Goal: Information Seeking & Learning: Check status

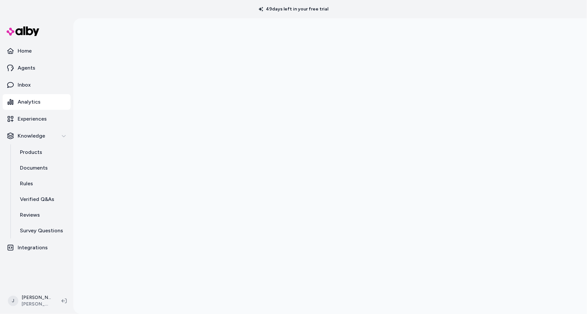
click at [108, 63] on div at bounding box center [329, 175] width 513 height 314
click at [108, 60] on div at bounding box center [329, 175] width 513 height 314
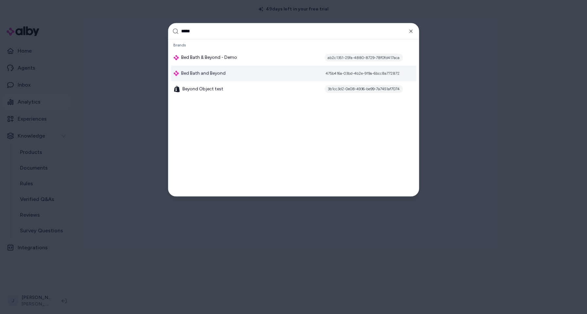
type input "*****"
click at [236, 78] on div "Bed Bath and Beyond 475b416a-03bd-4b2e-919a-6bcc8a772872" at bounding box center [293, 74] width 245 height 16
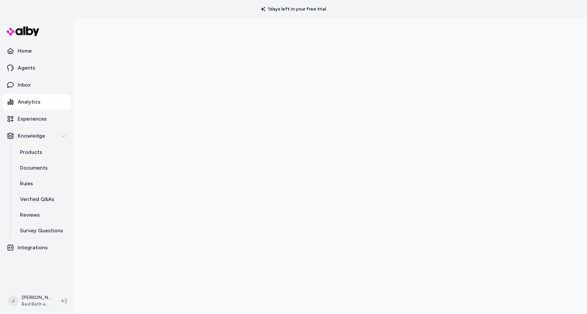
scroll to position [18, 0]
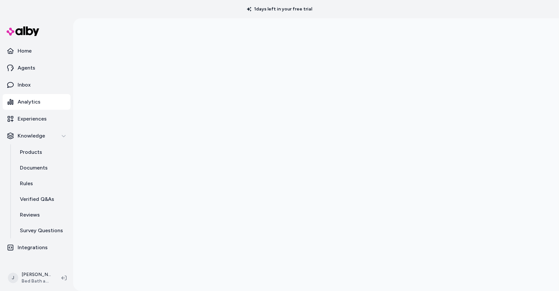
scroll to position [18, 0]
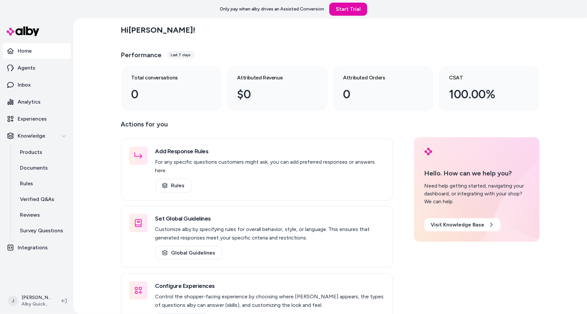
click at [100, 69] on div "Hi Jackie ! Performance Last 7 days Total conversations 0 Attributed Revenue $0…" at bounding box center [329, 166] width 513 height 296
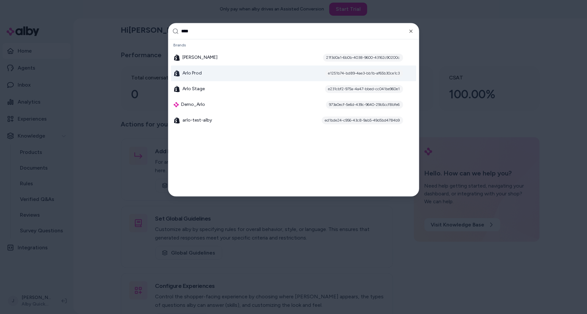
type input "****"
click at [202, 70] on div "Arlo Prod e1251b74-bd89-4ae3-bb1b-af65b30ce1c3" at bounding box center [293, 74] width 245 height 16
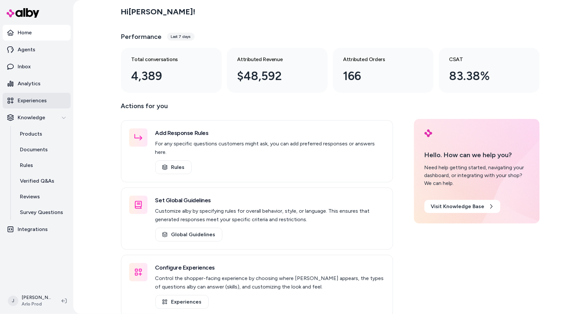
click at [34, 97] on p "Experiences" at bounding box center [32, 101] width 29 height 8
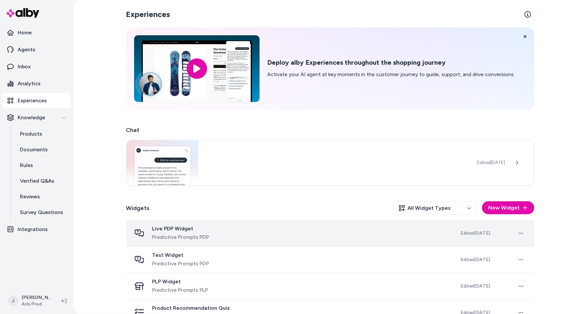
click at [257, 230] on div "Live PDP Widget Predictive Prompts PDP" at bounding box center [290, 233] width 318 height 16
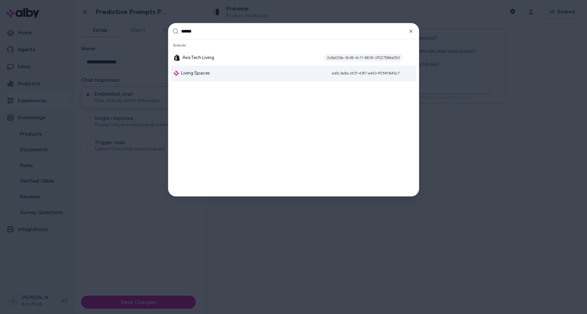
type input "******"
click at [214, 73] on div "Living Spaces ed5c3a8e-bf2f-43f7-a453-ff2f4f1645c7" at bounding box center [293, 74] width 245 height 16
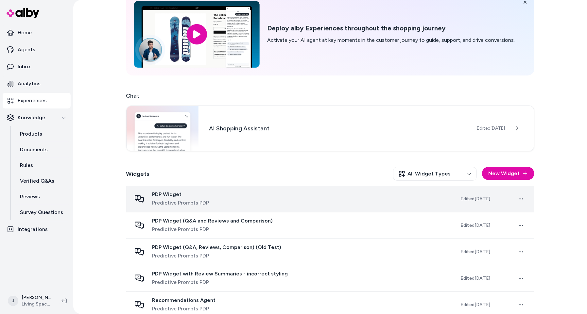
scroll to position [40, 0]
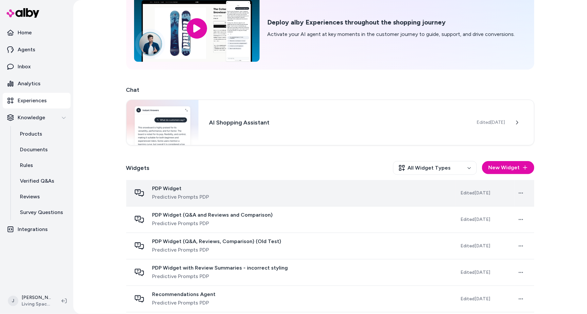
click at [238, 198] on div "PDP Widget Predictive Prompts PDP" at bounding box center [290, 193] width 318 height 16
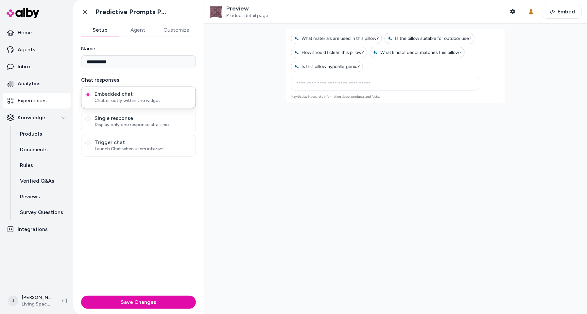
click at [275, 118] on div at bounding box center [395, 169] width 383 height 291
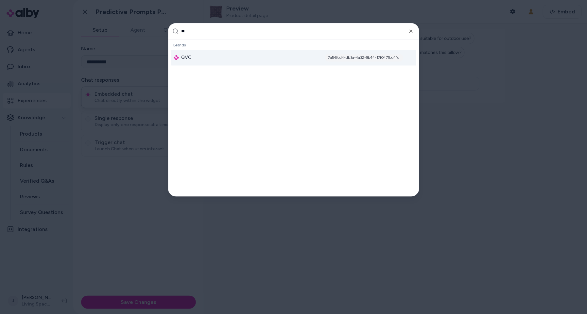
type input "**"
click at [248, 61] on div "QVC 7a54fcd4-db3a-4a32-9b44-17f047fbc41d" at bounding box center [293, 58] width 245 height 16
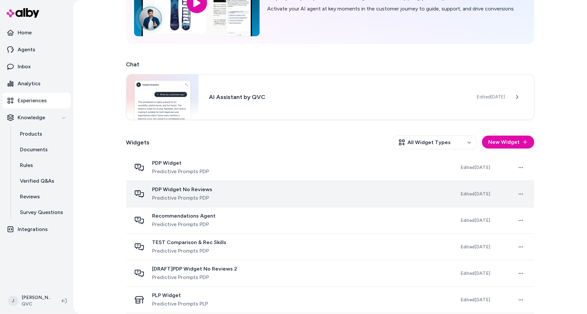
scroll to position [84, 0]
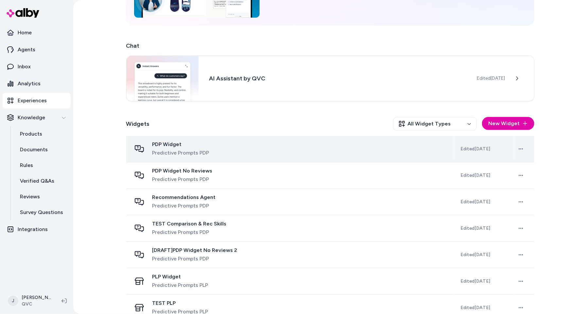
click at [263, 149] on div "PDP Widget Predictive Prompts PDP" at bounding box center [290, 149] width 318 height 16
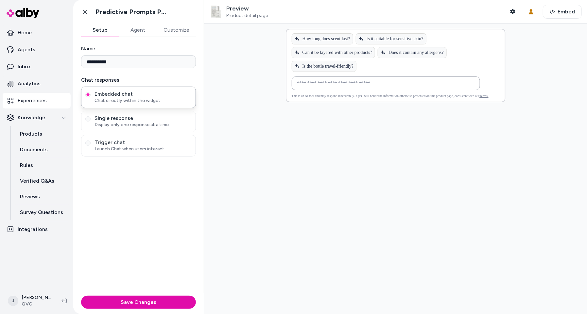
click at [273, 134] on div at bounding box center [395, 169] width 383 height 291
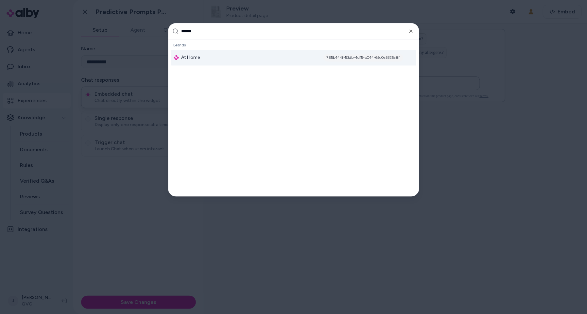
type input "******"
click at [238, 55] on div "At Home 785b444f-53db-4df5-b044-65c0a5325a8f" at bounding box center [293, 58] width 245 height 16
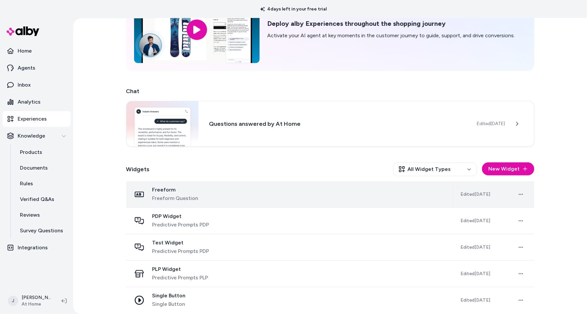
scroll to position [61, 0]
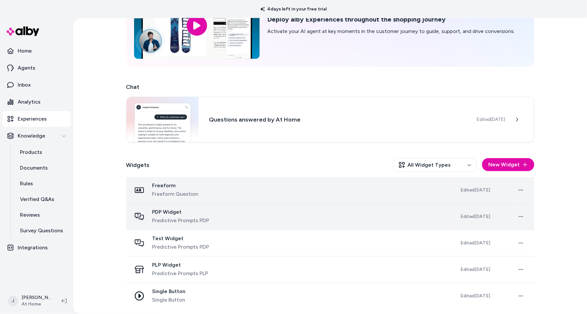
click at [251, 216] on div "PDP Widget Predictive Prompts PDP" at bounding box center [290, 217] width 318 height 16
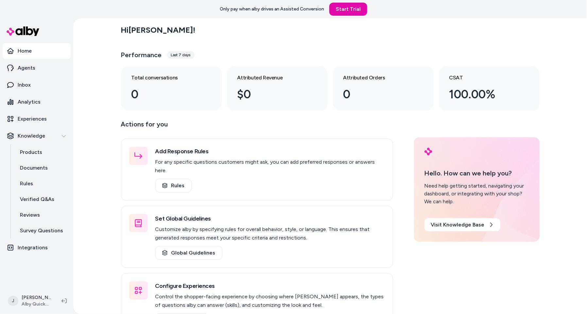
click at [90, 66] on div "Hi [PERSON_NAME] ! Performance Last 7 days Total conversations 0 Attributed Rev…" at bounding box center [329, 166] width 513 height 296
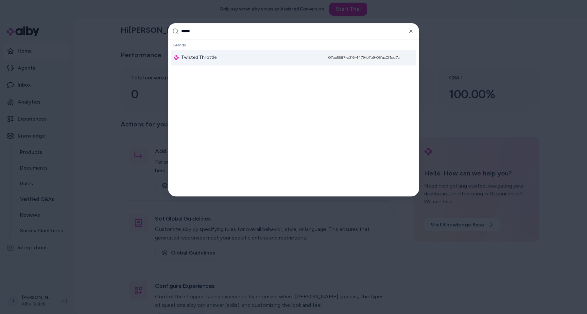
type input "*****"
click at [188, 59] on span "Twisted Throttle" at bounding box center [198, 58] width 35 height 7
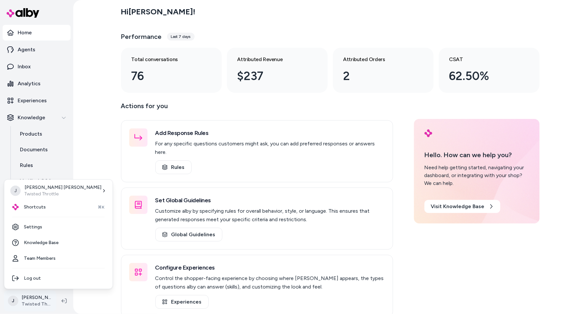
click at [36, 294] on html "Home Agents Inbox Analytics Experiences Knowledge Products Documents Rules Veri…" at bounding box center [293, 157] width 587 height 314
click at [39, 226] on link "Settings" at bounding box center [58, 227] width 103 height 16
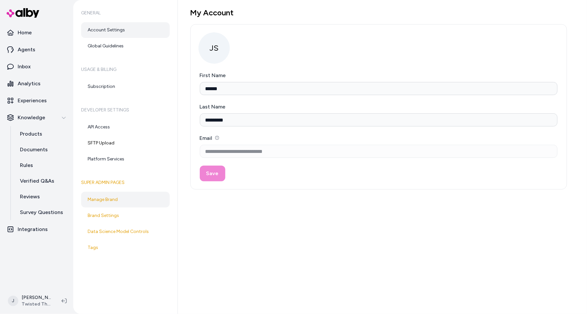
click at [112, 203] on link "Manage Brand" at bounding box center [125, 200] width 89 height 16
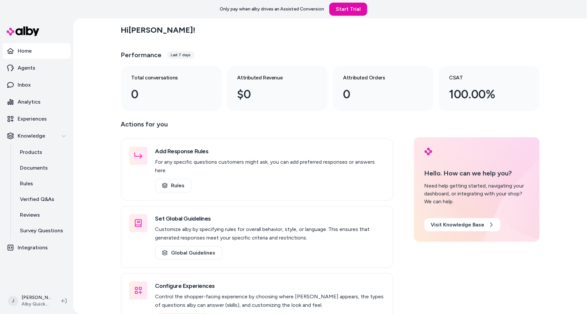
click at [80, 112] on div "Hi Jackie ! Performance Last 7 days Total conversations 0 Attributed Revenue $0…" at bounding box center [329, 166] width 513 height 296
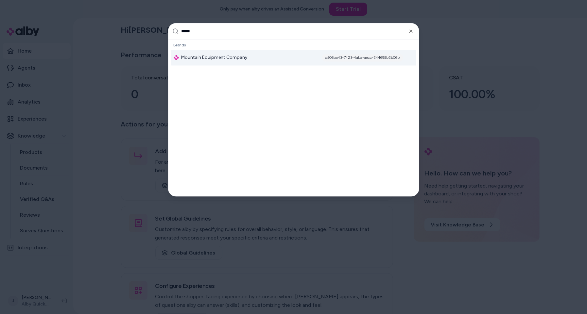
type input "*****"
click at [233, 59] on span "Mountain Equipment Company" at bounding box center [214, 58] width 66 height 7
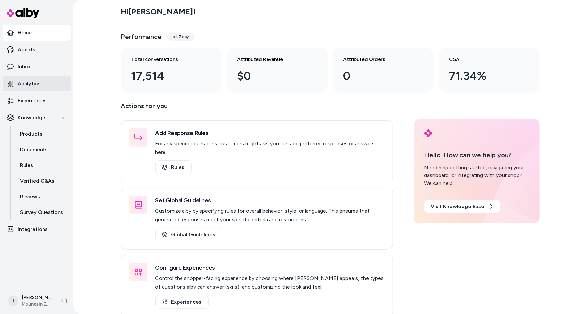
click at [40, 88] on link "Analytics" at bounding box center [37, 84] width 68 height 16
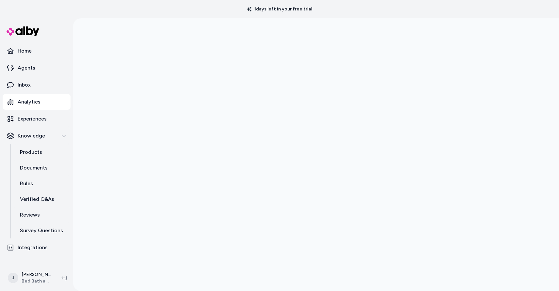
scroll to position [18, 0]
